Goal: Task Accomplishment & Management: Use online tool/utility

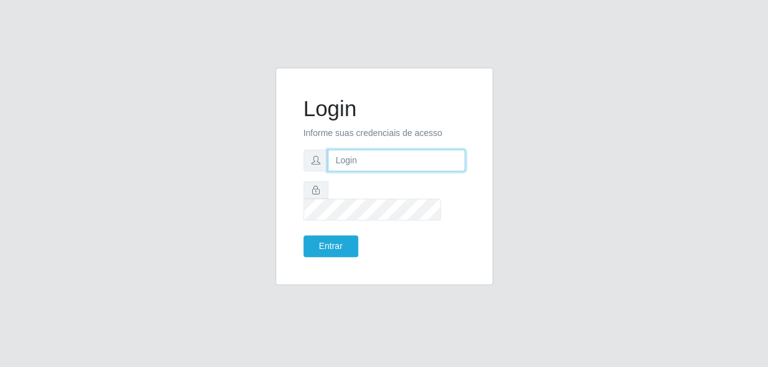
type input "gyovana@bemais"
drag, startPoint x: 407, startPoint y: 169, endPoint x: 276, endPoint y: 173, distance: 131.3
click at [280, 172] on div "Login Informe suas credenciais de acesso gyovana@bemais Entrar" at bounding box center [384, 177] width 218 height 218
type input "[PERSON_NAME]"
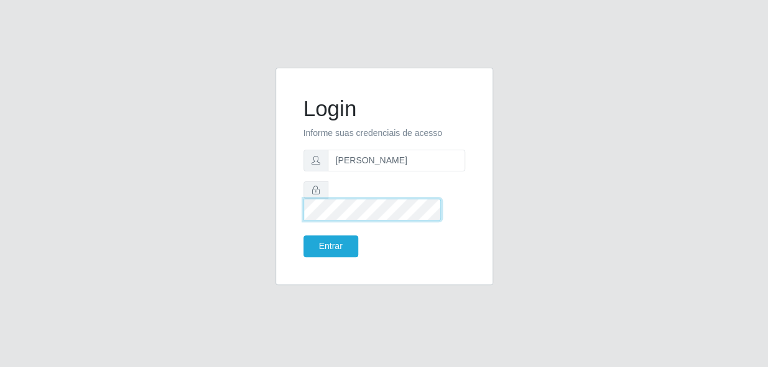
click at [303, 197] on div at bounding box center [384, 201] width 162 height 39
click at [303, 236] on button "Entrar" at bounding box center [330, 247] width 55 height 22
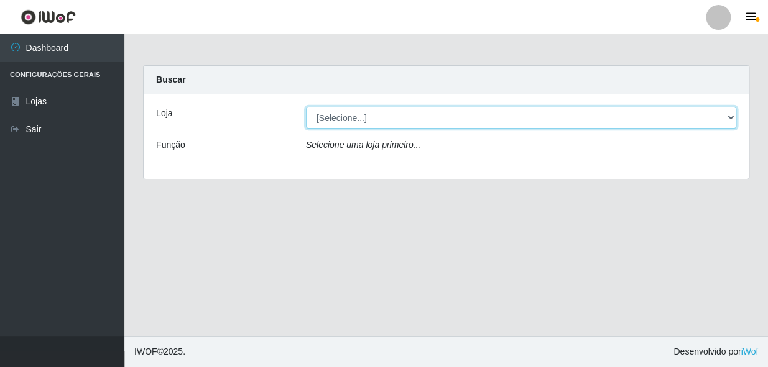
click at [408, 126] on select "[Selecione...] [PERSON_NAME]" at bounding box center [521, 118] width 430 height 22
select select "230"
click at [306, 107] on select "[Selecione...] [PERSON_NAME]" at bounding box center [521, 118] width 430 height 22
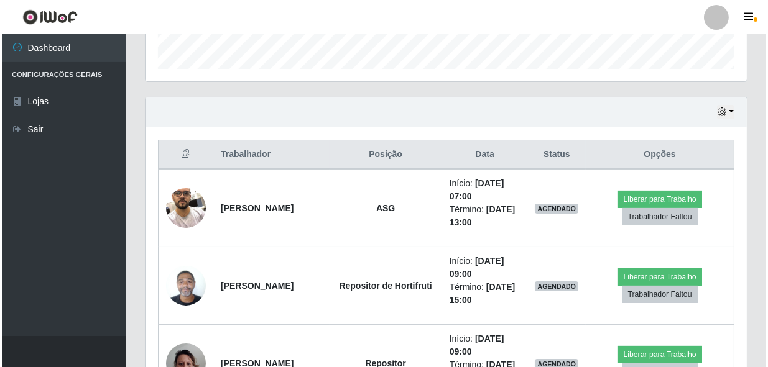
scroll to position [395, 0]
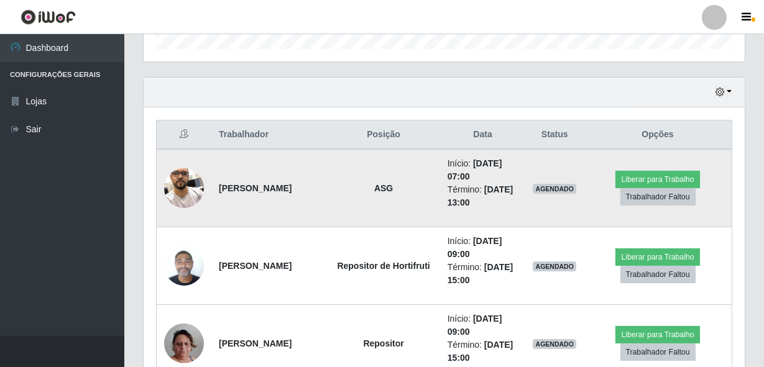
click at [199, 186] on img at bounding box center [184, 188] width 40 height 53
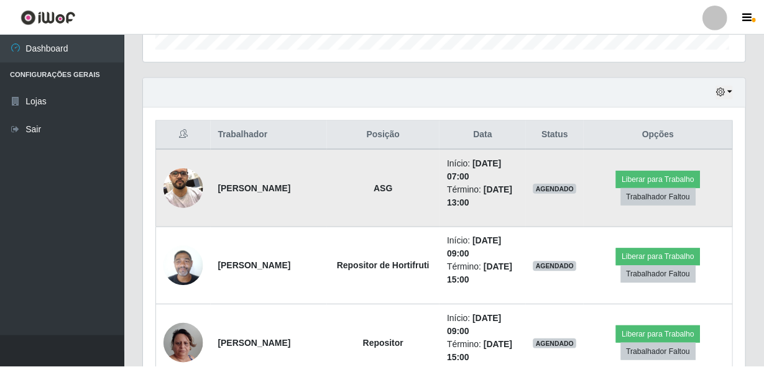
scroll to position [258, 596]
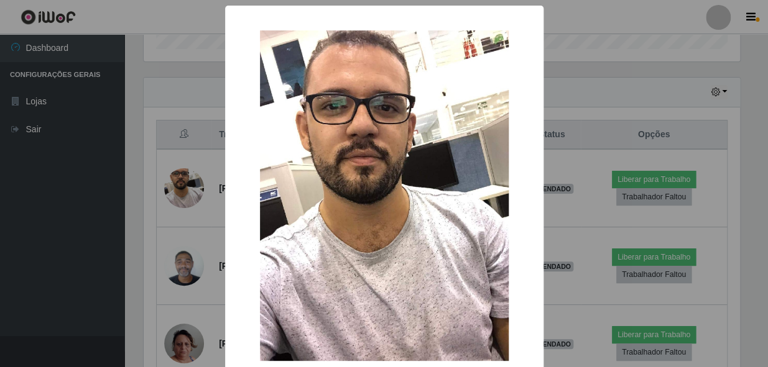
click at [85, 231] on div "× OK Cancel" at bounding box center [384, 183] width 768 height 367
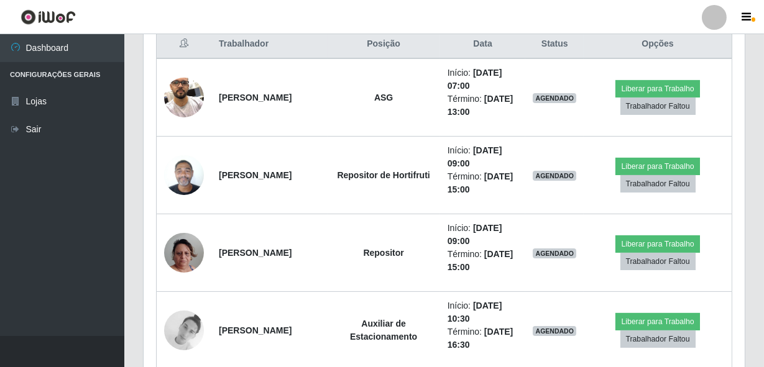
scroll to position [433, 0]
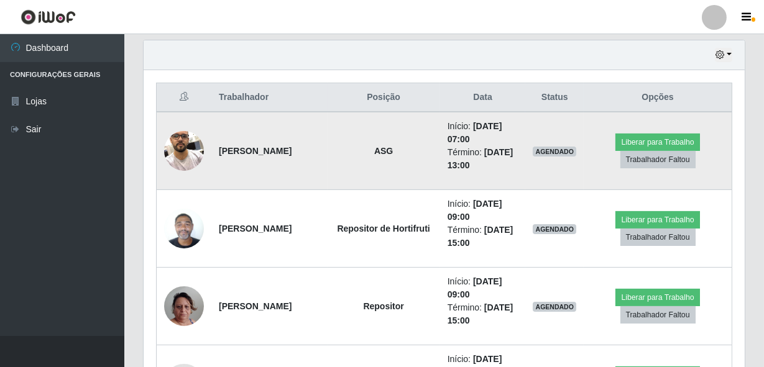
click at [188, 154] on img at bounding box center [184, 150] width 40 height 53
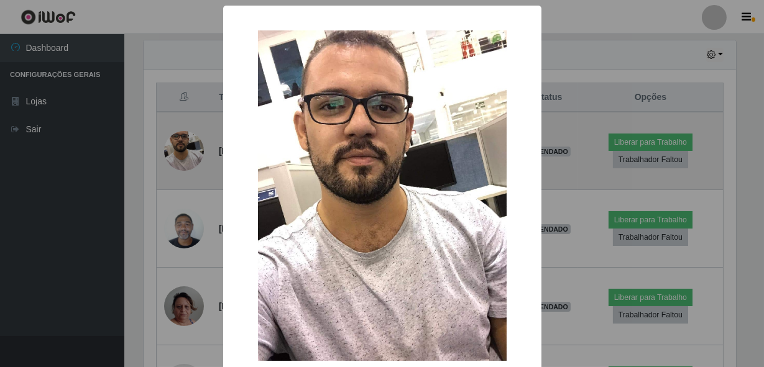
scroll to position [258, 596]
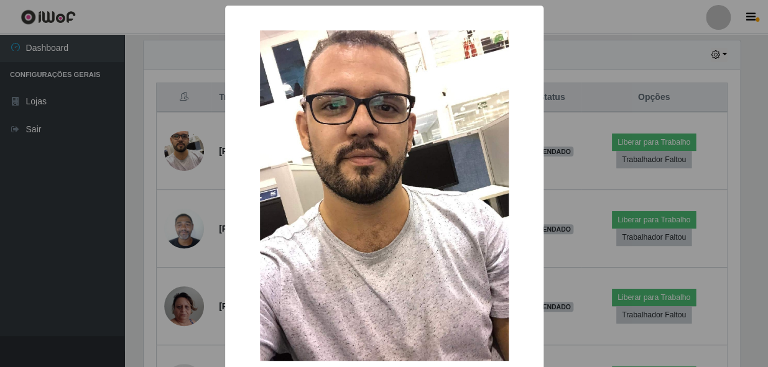
click at [151, 202] on div "× OK Cancel" at bounding box center [384, 183] width 768 height 367
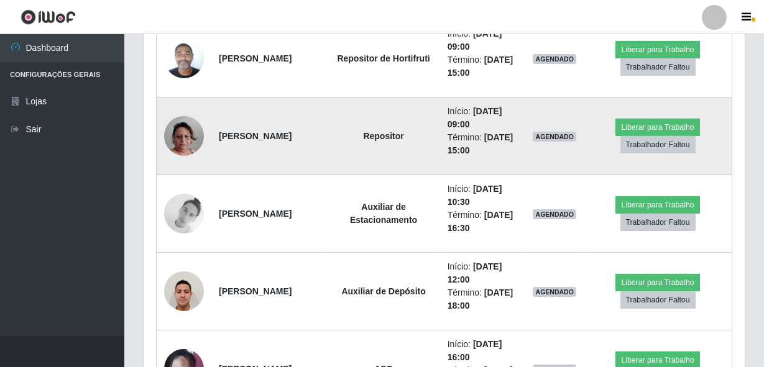
scroll to position [659, 0]
